Goal: Transaction & Acquisition: Download file/media

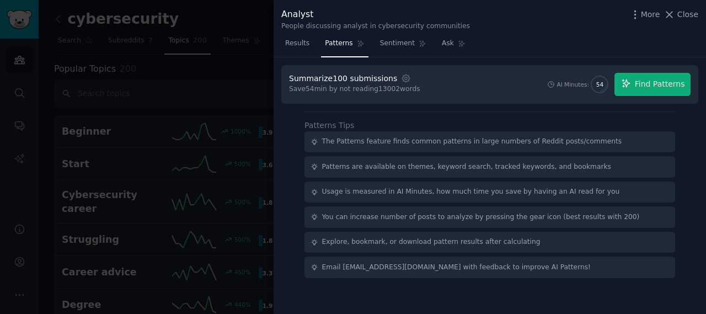
click at [262, 29] on div at bounding box center [353, 157] width 706 height 314
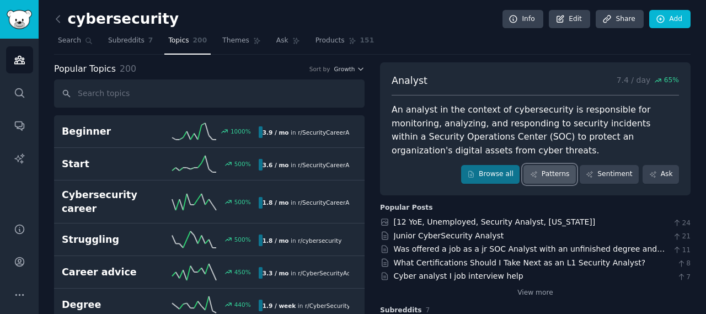
click at [560, 167] on link "Patterns" at bounding box center [549, 174] width 52 height 19
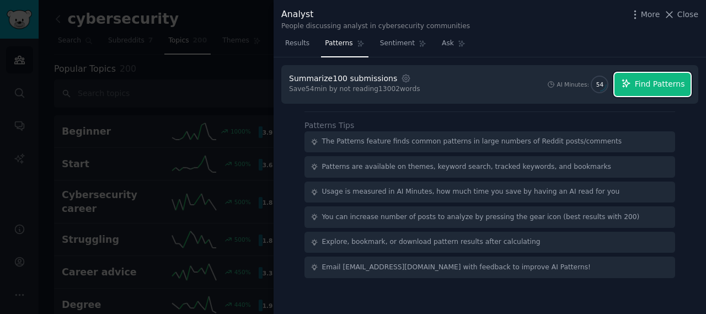
click at [631, 87] on icon "button" at bounding box center [626, 83] width 10 height 10
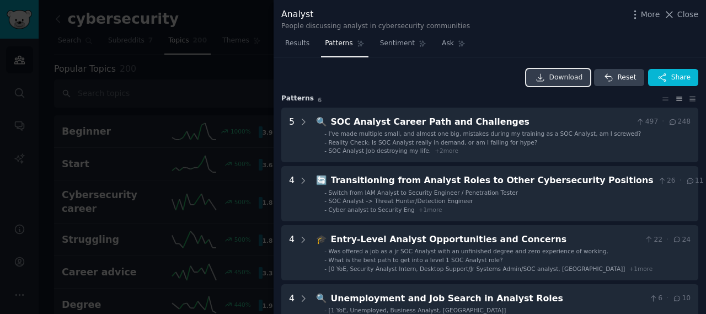
click at [564, 76] on span "Download" at bounding box center [566, 78] width 34 height 10
